Goal: Transaction & Acquisition: Purchase product/service

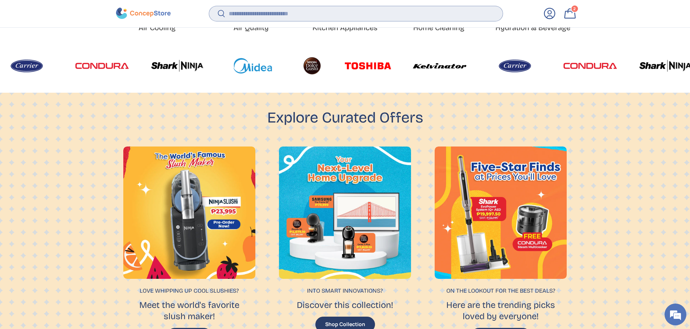
click at [253, 13] on input "Search" at bounding box center [355, 13] width 293 height 15
type input "*"
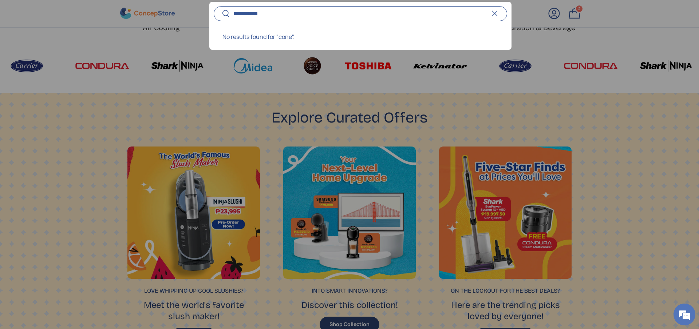
type input "**********"
click at [214, 6] on button "Search" at bounding box center [222, 14] width 16 height 17
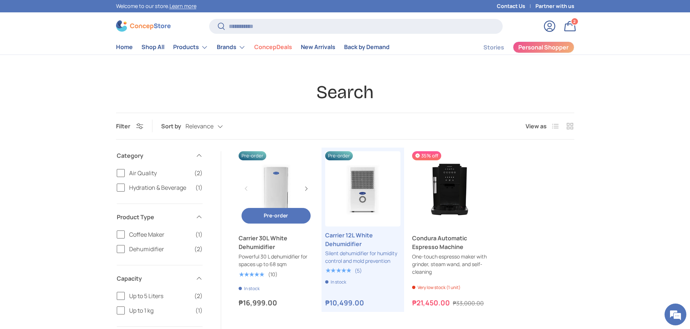
click at [259, 250] on link "Carrier 30L White Dehumidifier" at bounding box center [276, 242] width 75 height 17
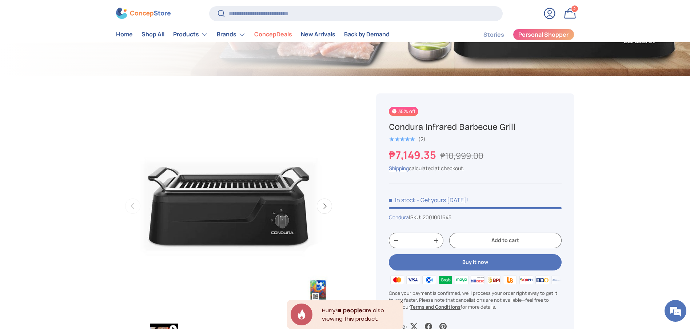
click at [447, 126] on h1 "Condura Infrared Barbecue Grill" at bounding box center [475, 127] width 172 height 11
copy div "Condura Infrared Barbecue Grill"
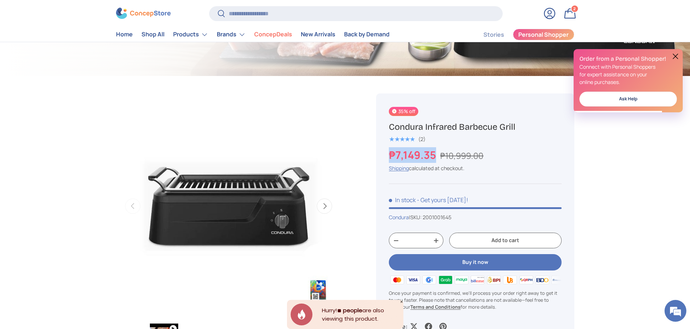
drag, startPoint x: 433, startPoint y: 156, endPoint x: 373, endPoint y: 156, distance: 60.0
copy strong "₱7,149.35"
